Goal: Use online tool/utility: Utilize a website feature to perform a specific function

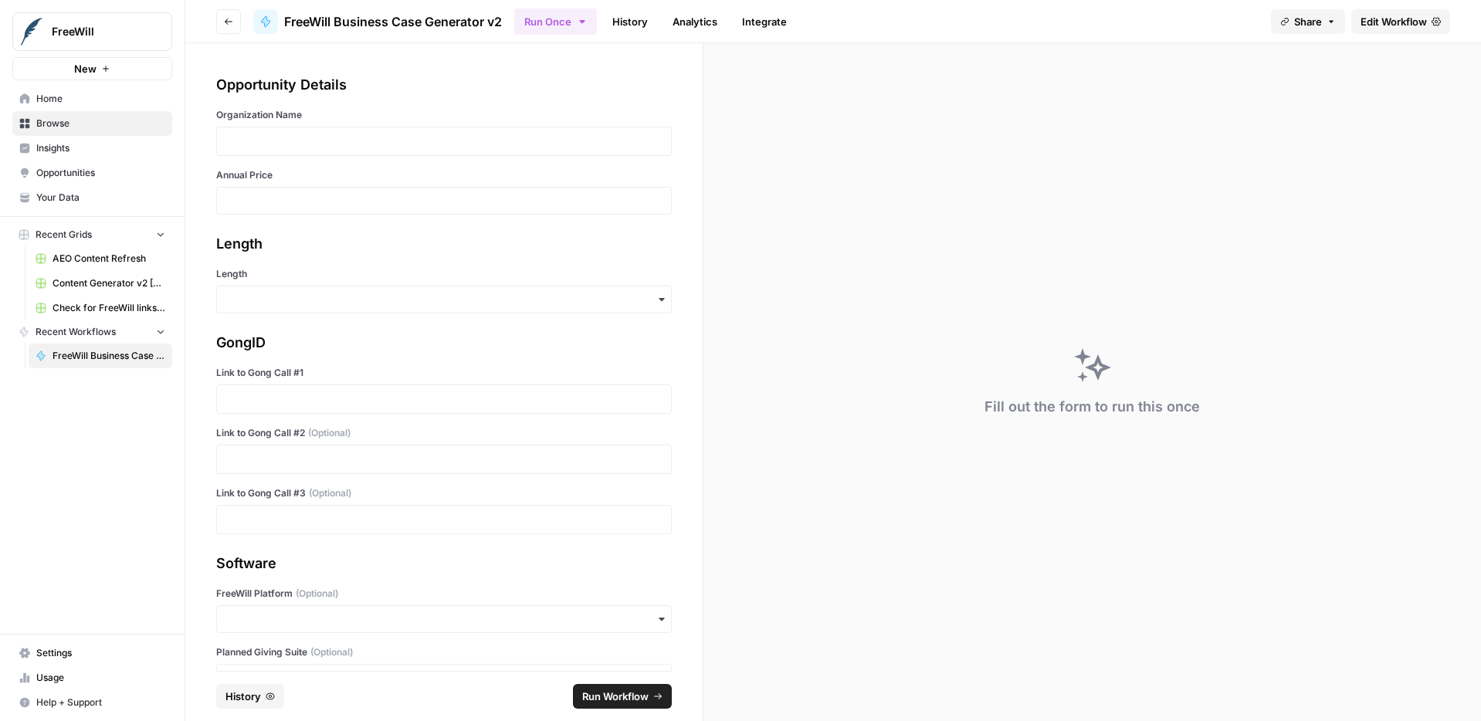
click at [342, 127] on div at bounding box center [444, 141] width 456 height 29
click at [319, 137] on p at bounding box center [443, 141] width 435 height 15
click at [321, 301] on input "Length" at bounding box center [443, 299] width 435 height 15
click at [311, 365] on div "Short" at bounding box center [444, 370] width 454 height 29
click at [297, 398] on p at bounding box center [443, 398] width 435 height 15
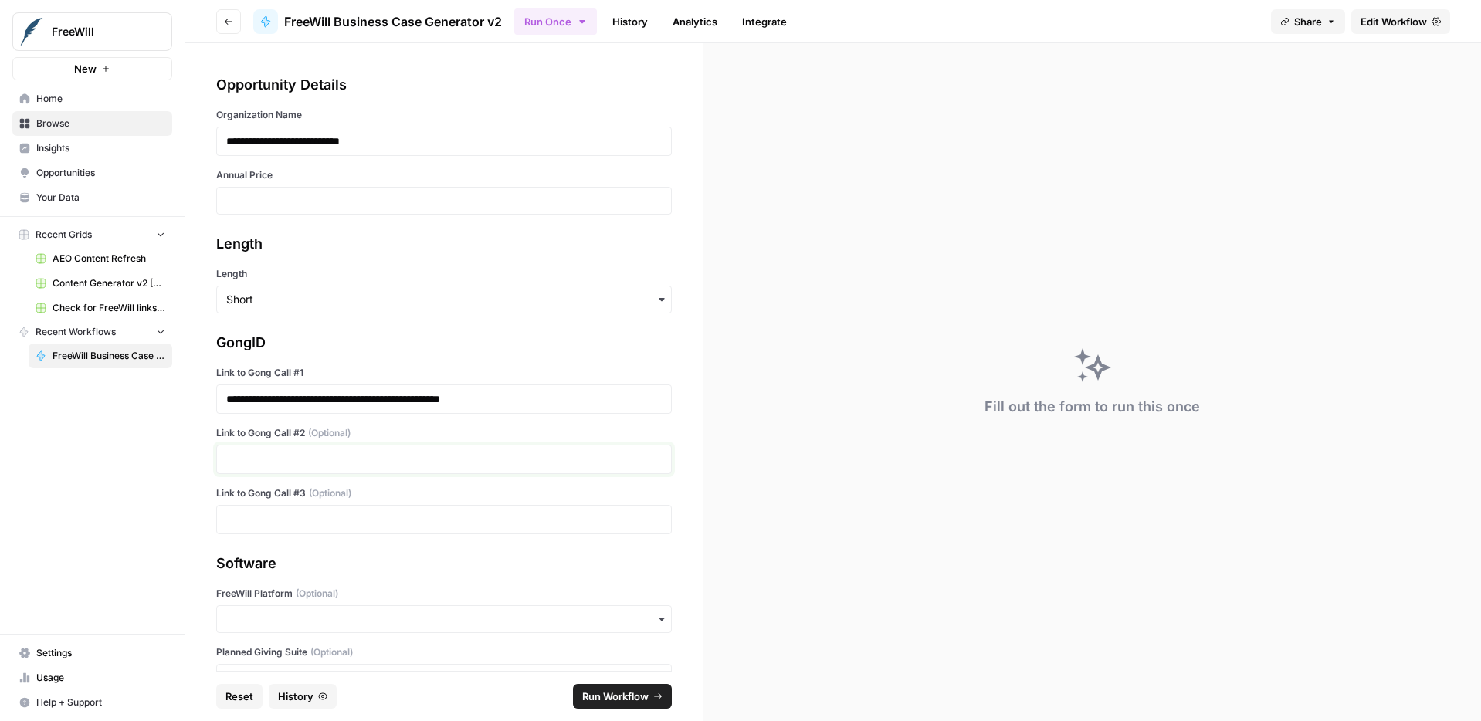
click at [361, 461] on p at bounding box center [443, 459] width 435 height 15
click at [459, 609] on div "button" at bounding box center [444, 619] width 456 height 28
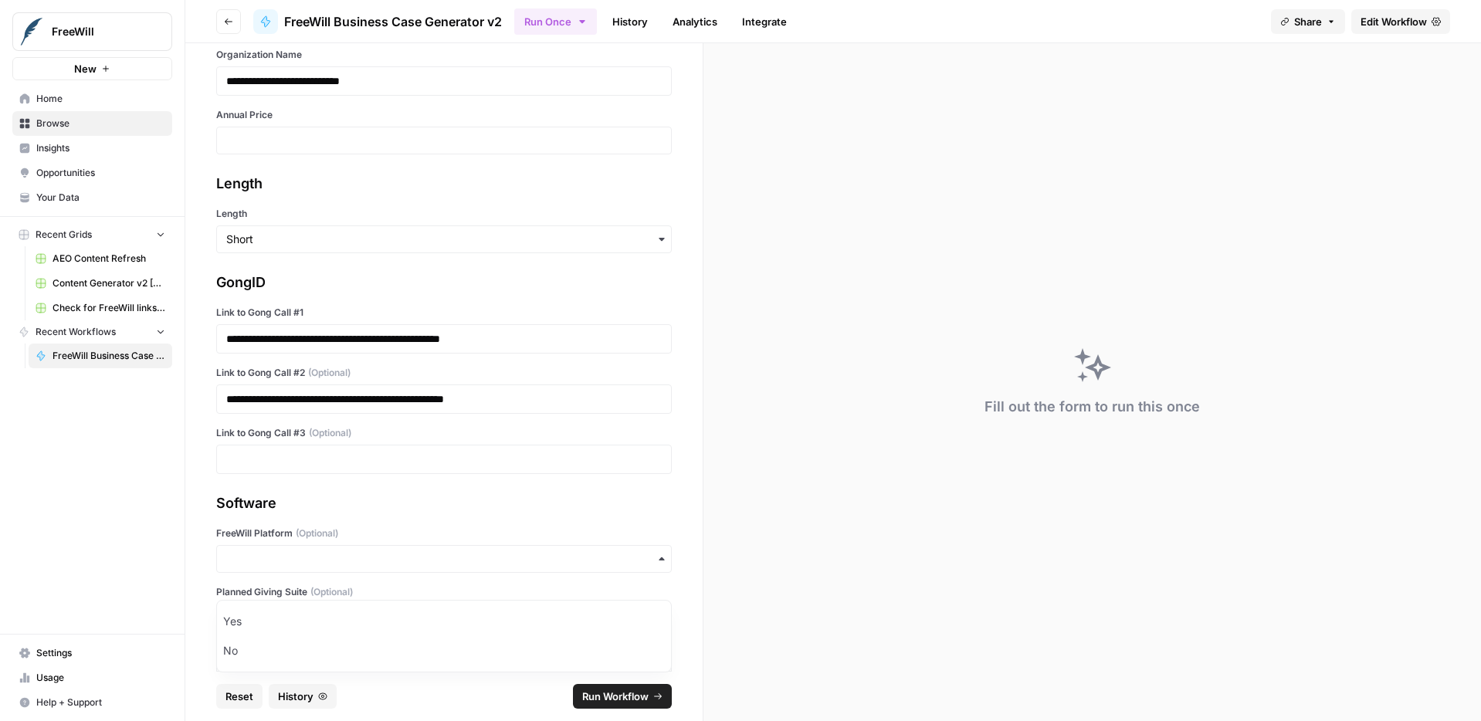
scroll to position [90, 0]
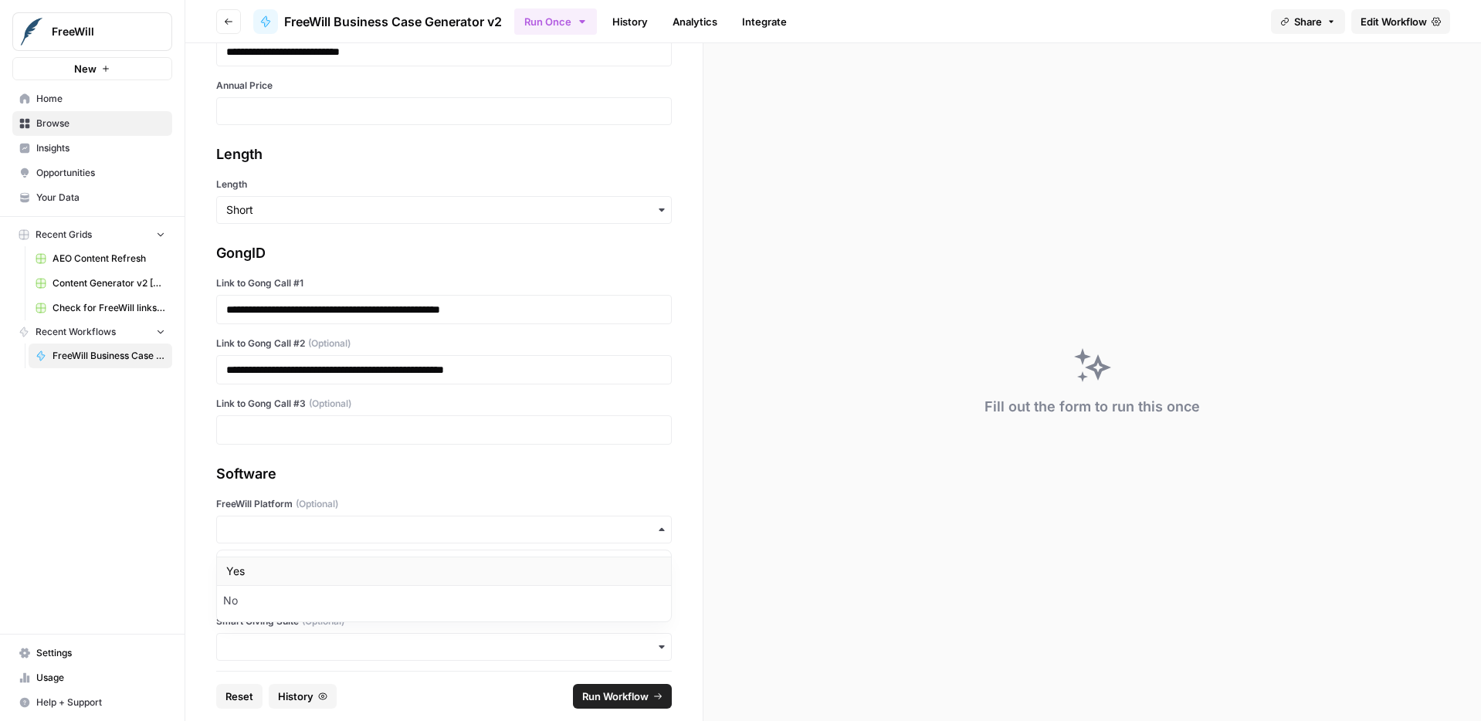
click at [405, 572] on div "Yes" at bounding box center [444, 571] width 454 height 29
click at [391, 601] on div "button" at bounding box center [444, 588] width 456 height 28
click at [365, 625] on div "Yes" at bounding box center [444, 629] width 454 height 29
click at [353, 642] on input "Smart Giving Suite (Optional)" at bounding box center [443, 646] width 435 height 15
click at [371, 566] on div "Yes" at bounding box center [444, 575] width 454 height 29
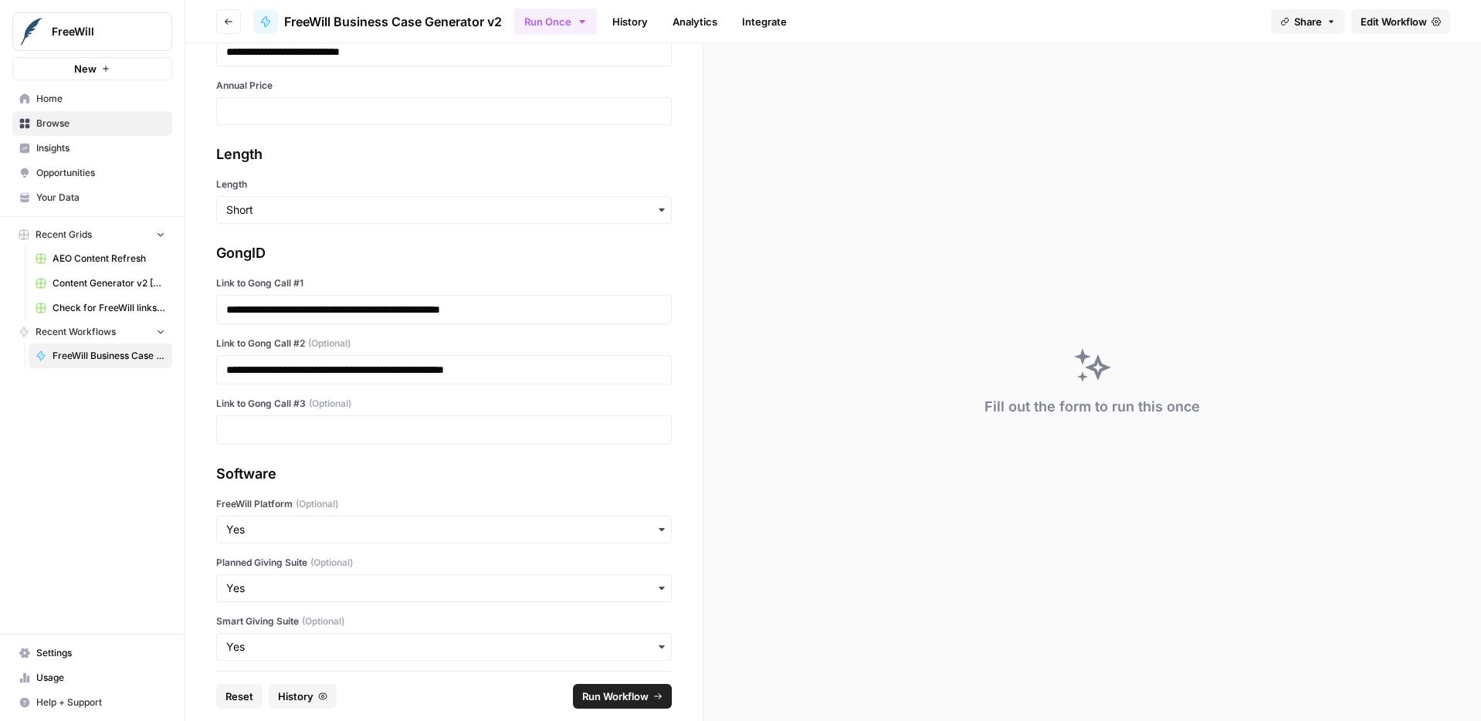
scroll to position [317, 0]
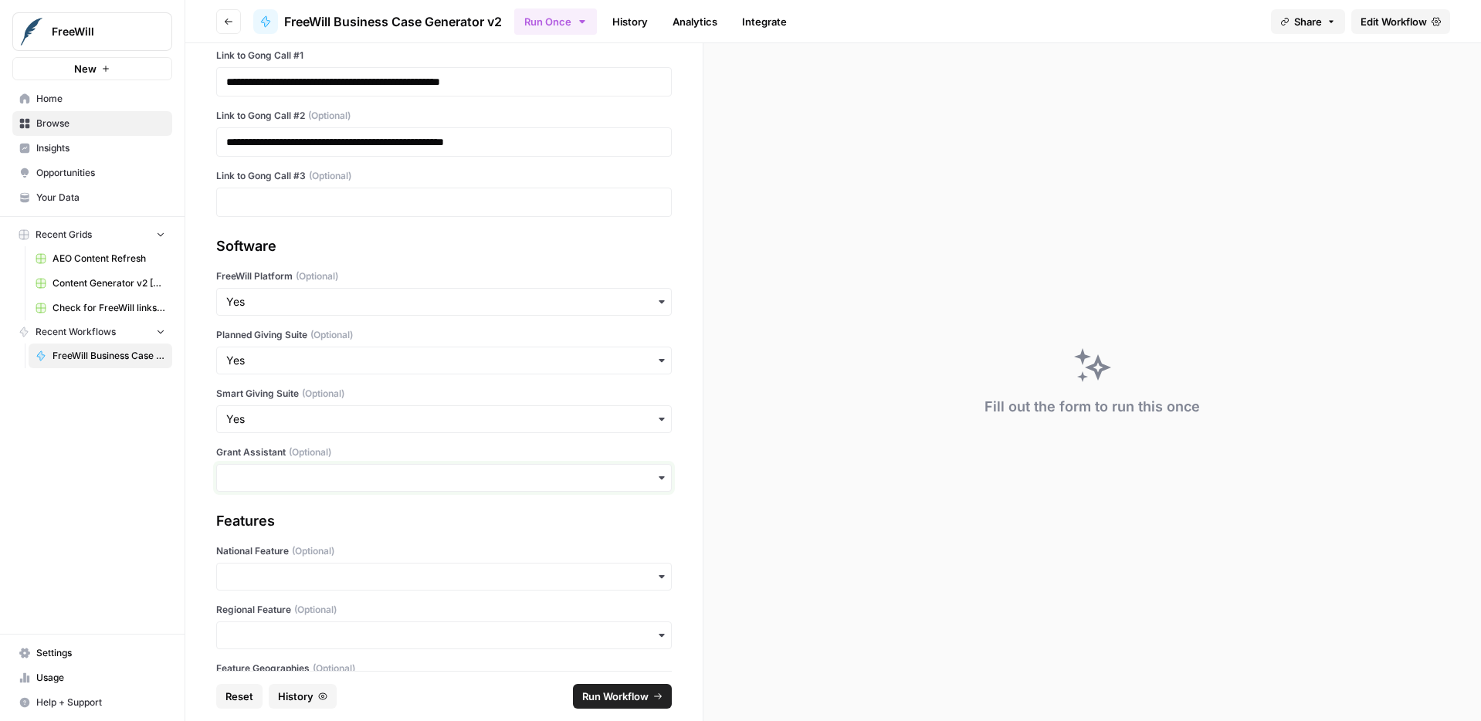
click at [368, 474] on input "Grant Assistant (Optional)" at bounding box center [443, 477] width 435 height 15
click at [337, 544] on div "No" at bounding box center [444, 548] width 454 height 29
click at [392, 580] on input "National Feature (Optional)" at bounding box center [443, 576] width 435 height 15
click at [372, 625] on div "Yes" at bounding box center [444, 618] width 454 height 29
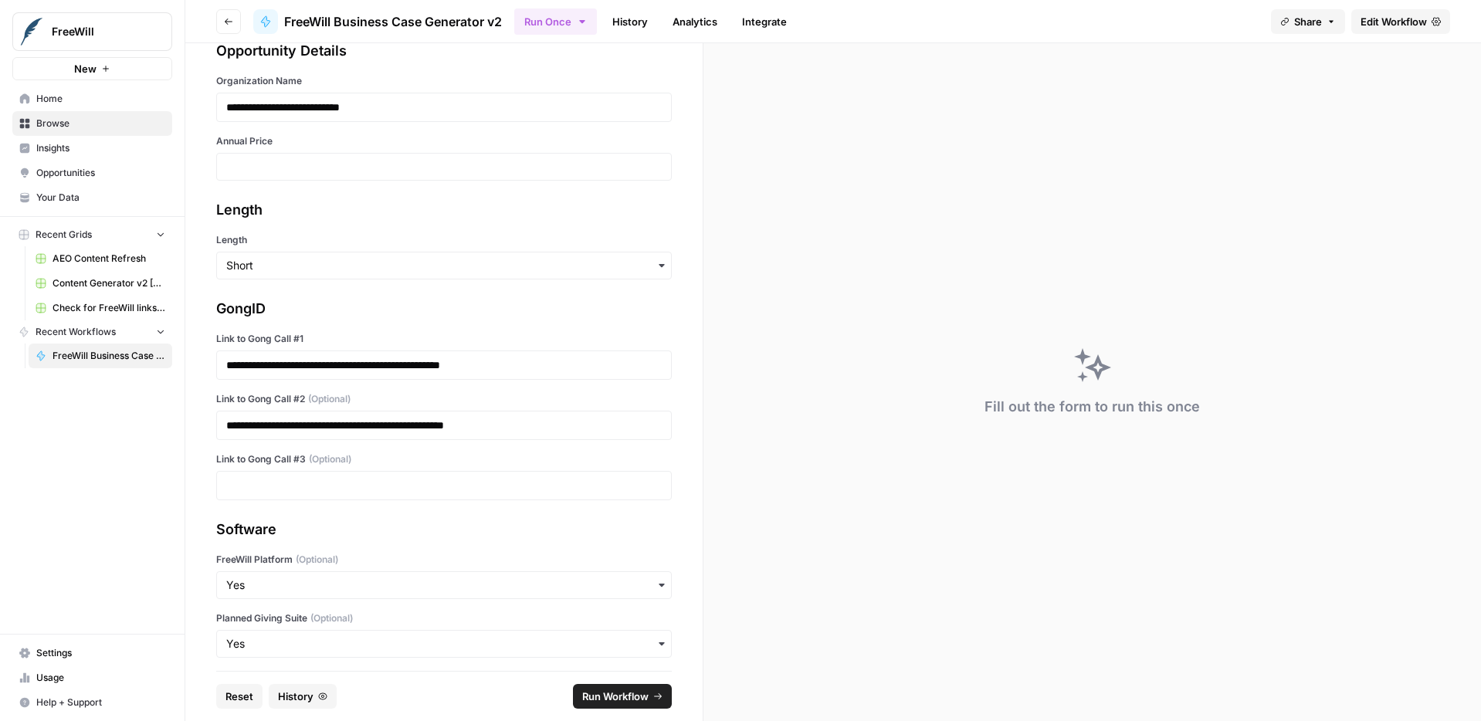
scroll to position [0, 0]
